Goal: Task Accomplishment & Management: Manage account settings

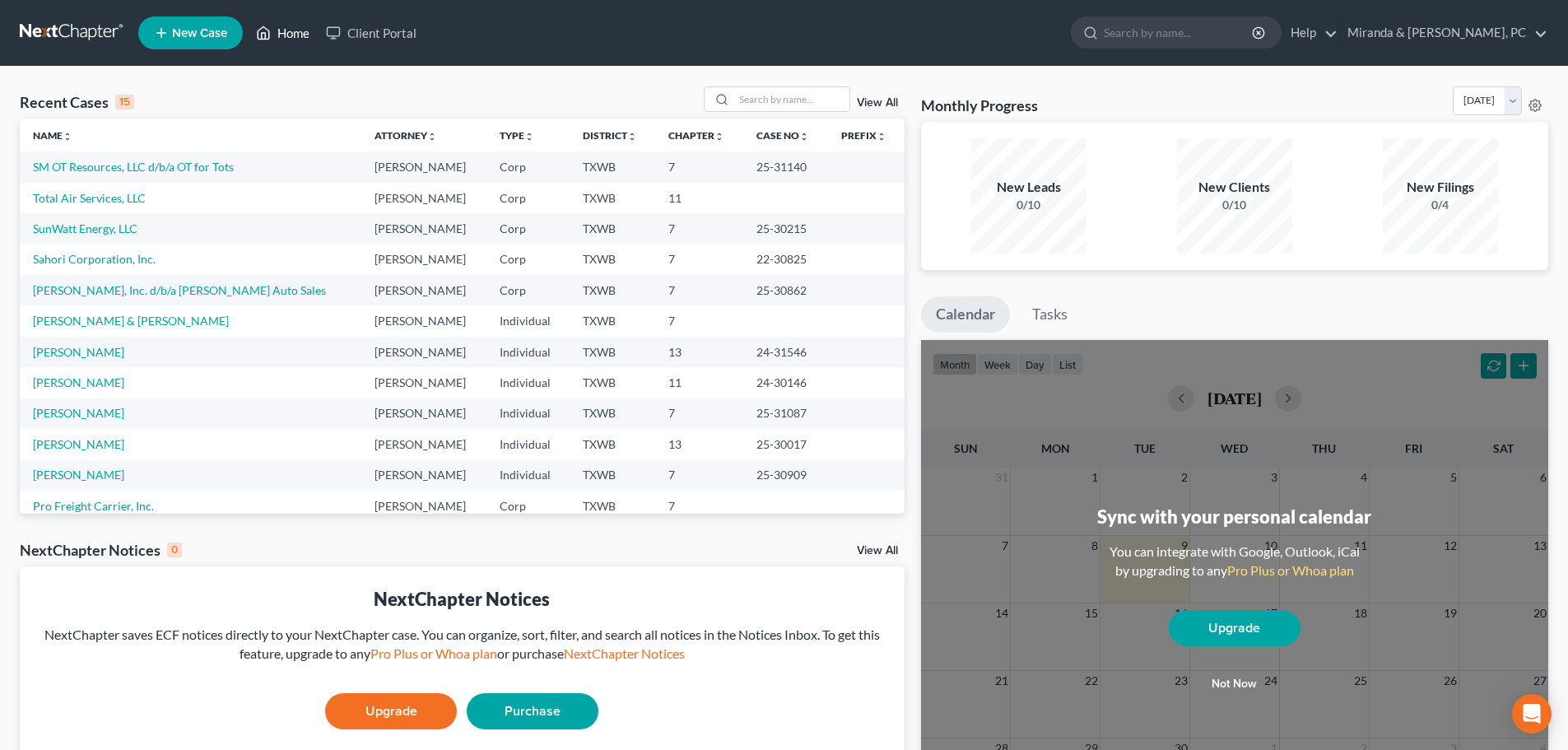
click at [279, 33] on link "Home" at bounding box center [282, 32] width 70 height 29
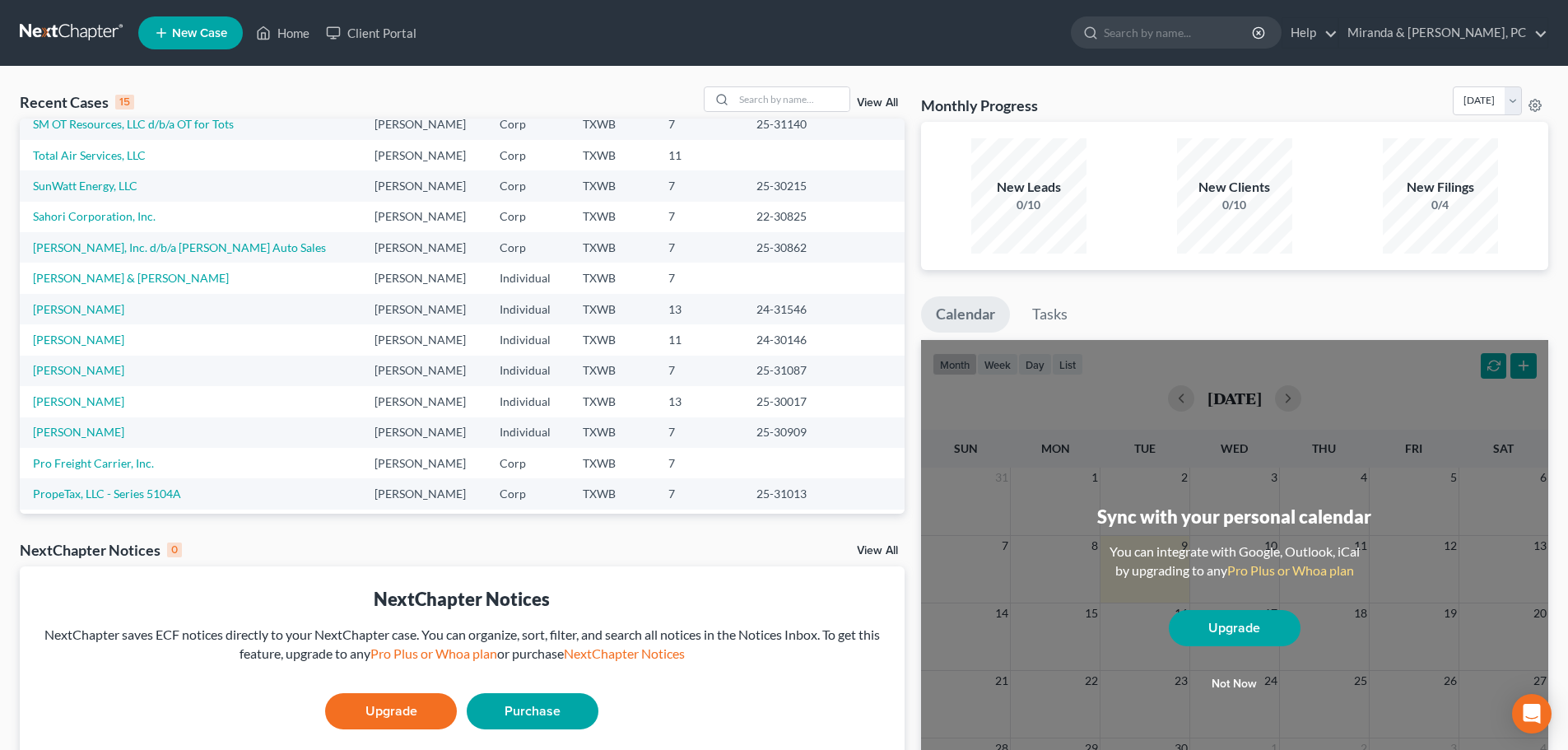
scroll to position [82, 0]
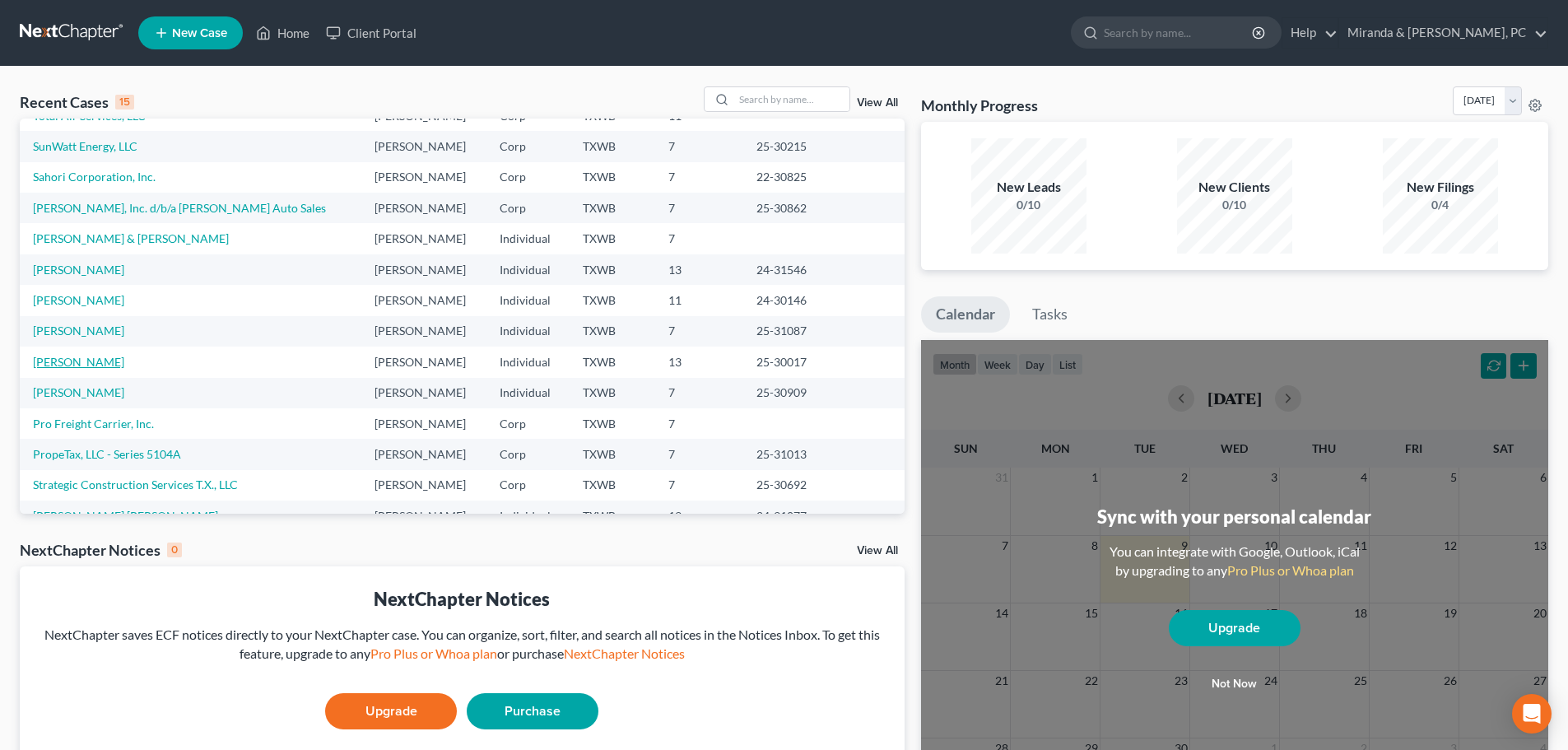
click at [95, 364] on link "[PERSON_NAME]" at bounding box center [78, 361] width 91 height 14
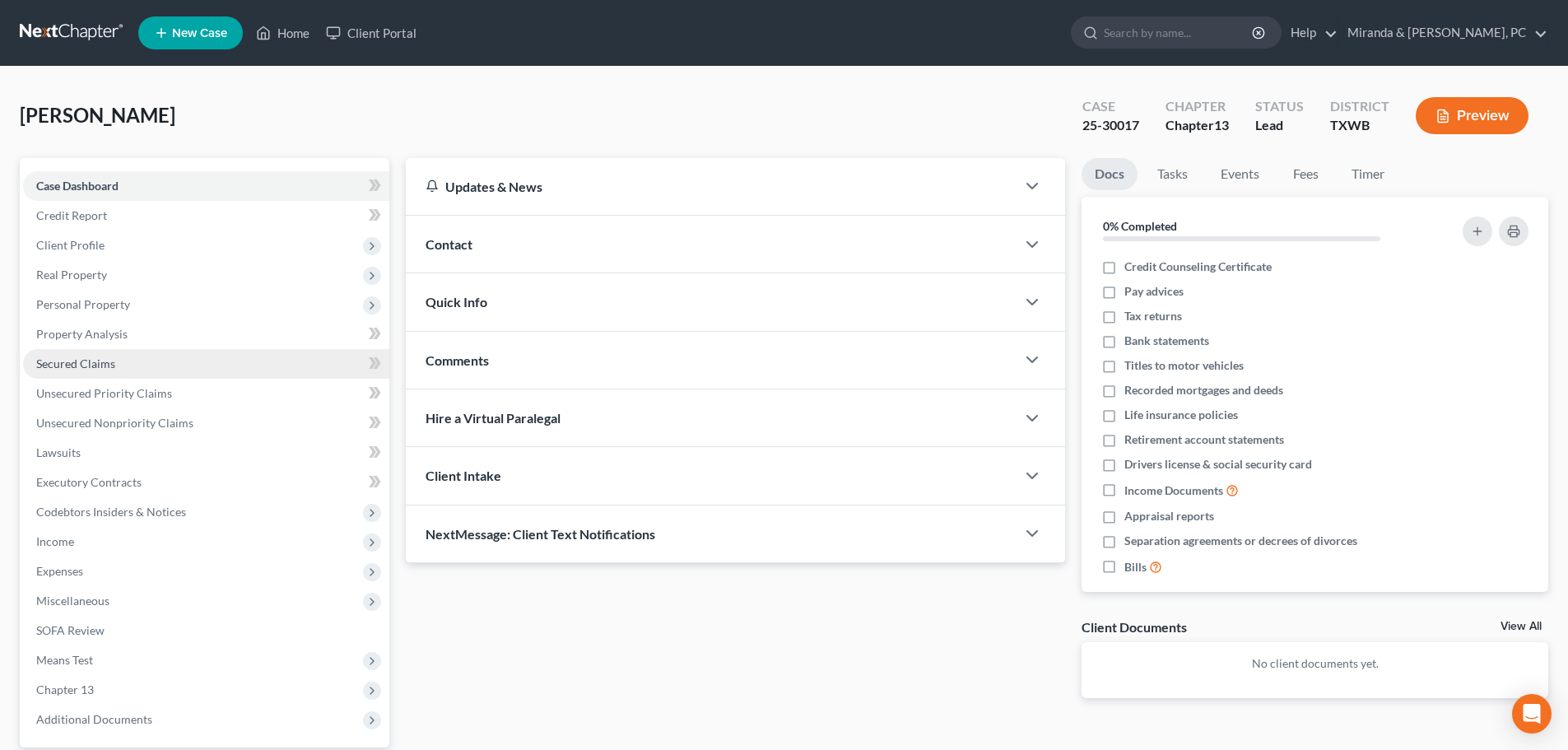
click at [91, 369] on span "Secured Claims" at bounding box center [75, 363] width 79 height 14
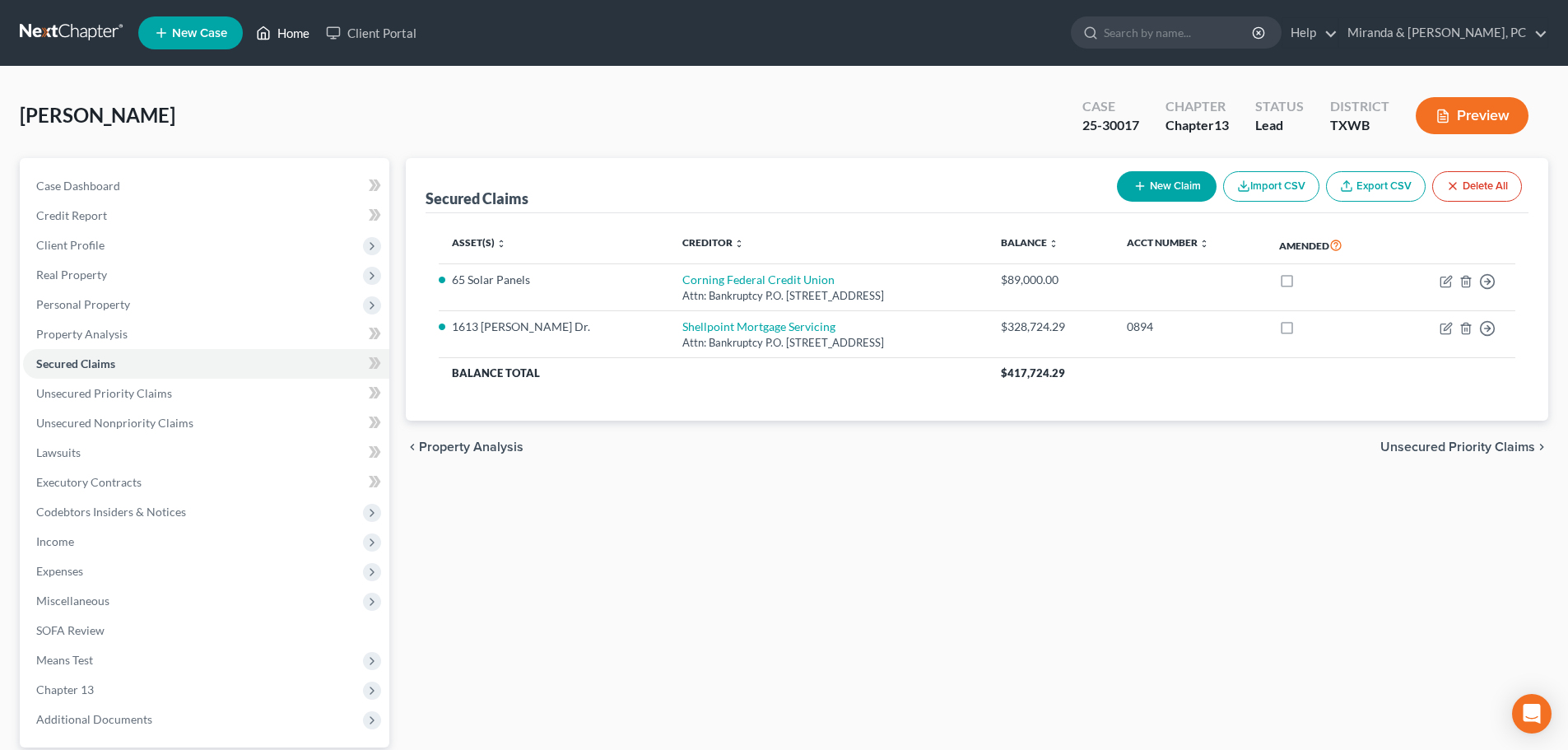
click at [313, 35] on link "Home" at bounding box center [282, 32] width 70 height 29
